Goal: Information Seeking & Learning: Learn about a topic

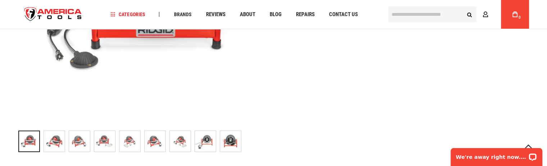
scroll to position [323, 0]
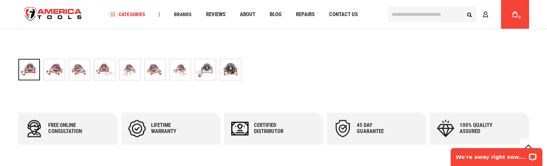
click at [25, 65] on div at bounding box center [29, 70] width 22 height 22
click at [234, 65] on img "RIDGID 61502 K-3800 MACHINE W/RIDGID GLOVES" at bounding box center [230, 69] width 21 height 21
drag, startPoint x: 104, startPoint y: 43, endPoint x: 118, endPoint y: 59, distance: 21.4
click at [111, 28] on div "Language English Español Need Help? +1 305-513-9914 Free Shipping Over $150 Fin…" at bounding box center [273, 14] width 525 height 29
